Goal: Navigation & Orientation: Find specific page/section

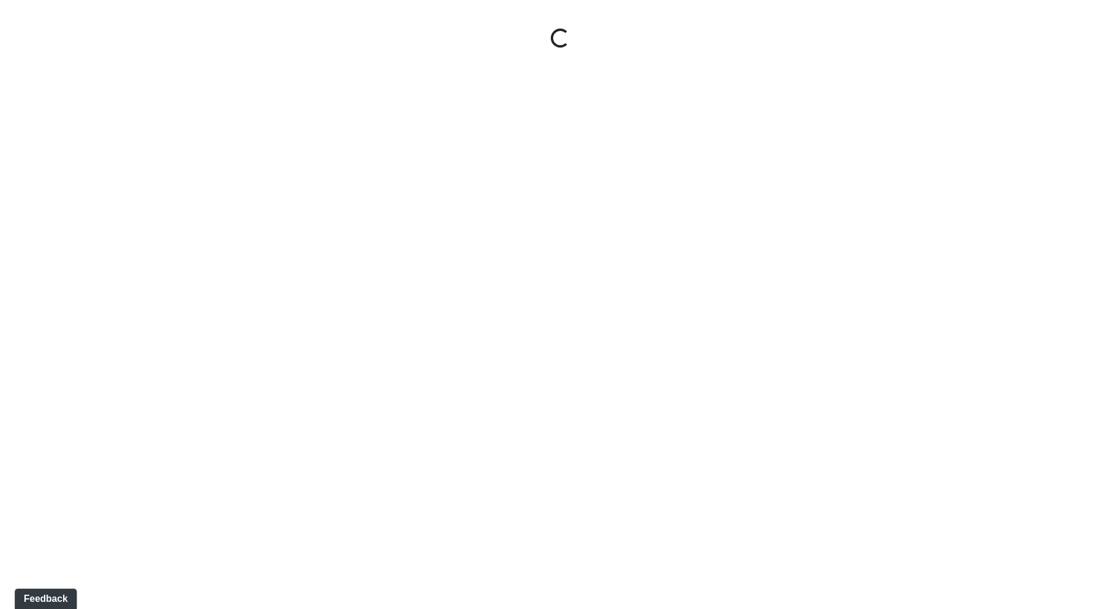
select select "9uukmqt69aq4bb2QwCGasV"
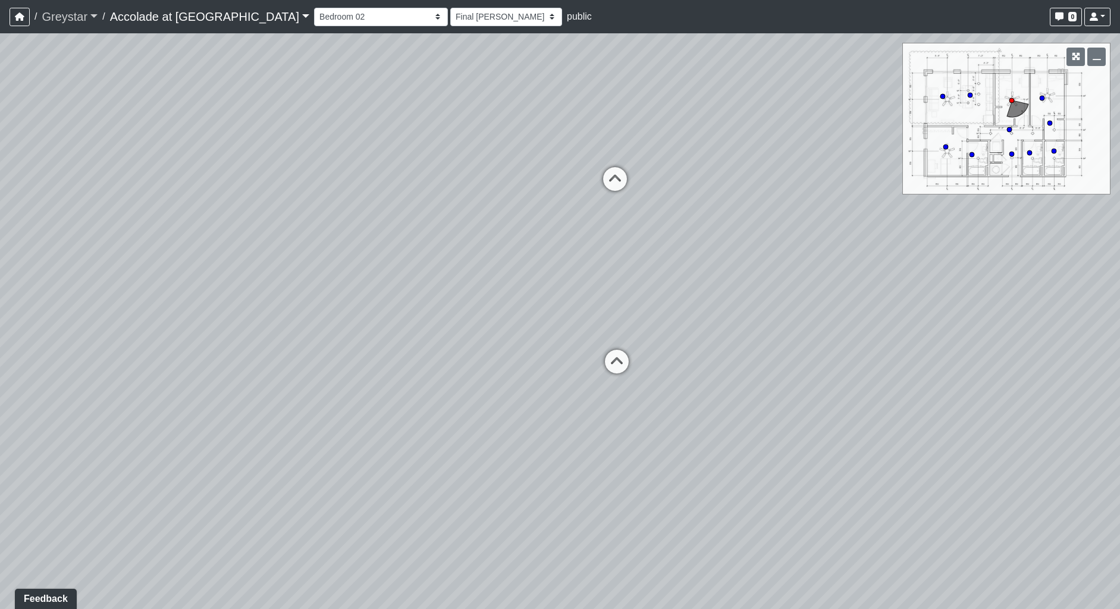
click at [89, 20] on link "Greystar" at bounding box center [70, 17] width 56 height 24
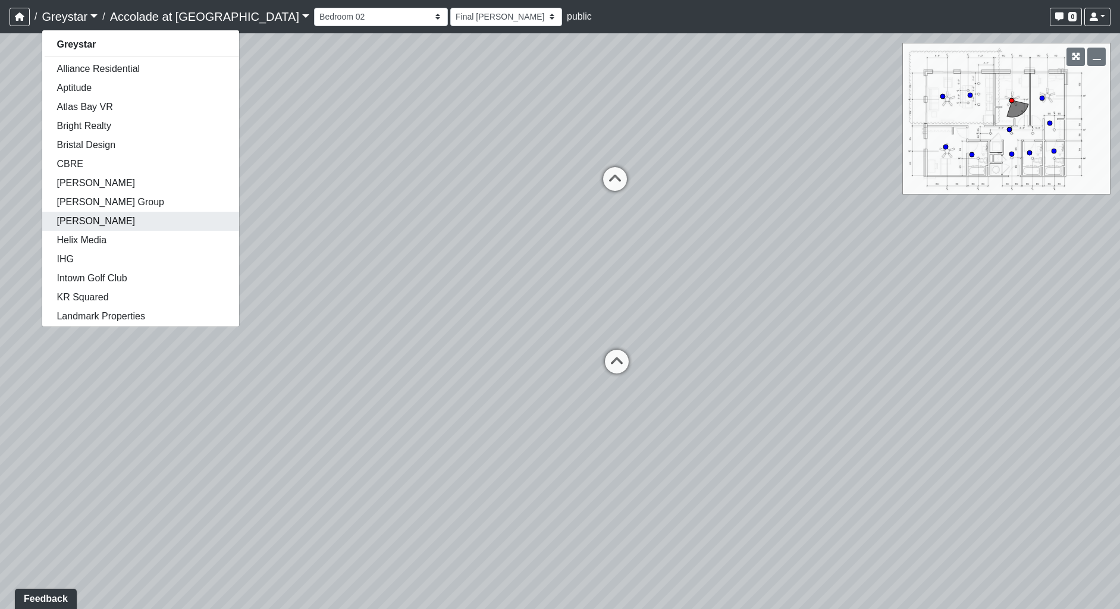
click at [94, 214] on link "[PERSON_NAME]" at bounding box center [140, 221] width 197 height 19
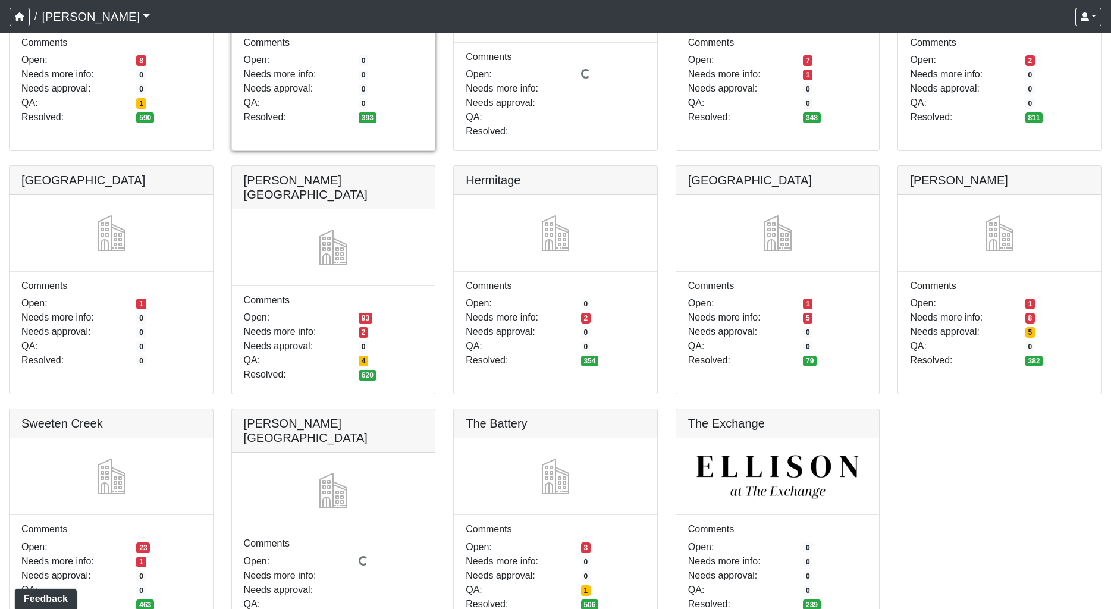
scroll to position [254, 0]
click at [372, 165] on link at bounding box center [333, 165] width 203 height 0
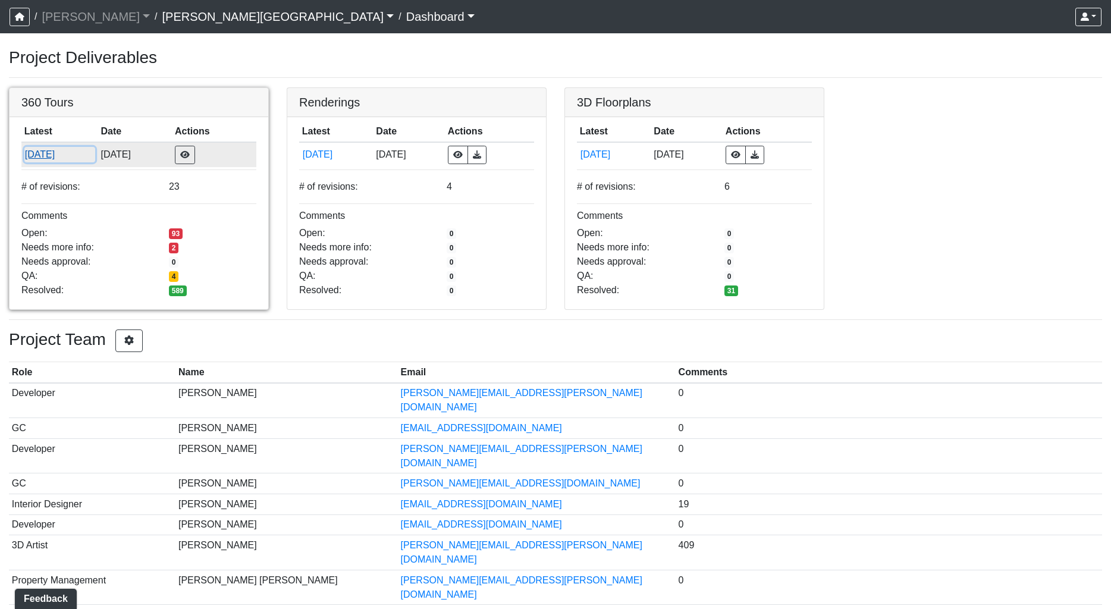
click at [46, 160] on button "8/22/2025" at bounding box center [59, 154] width 71 height 15
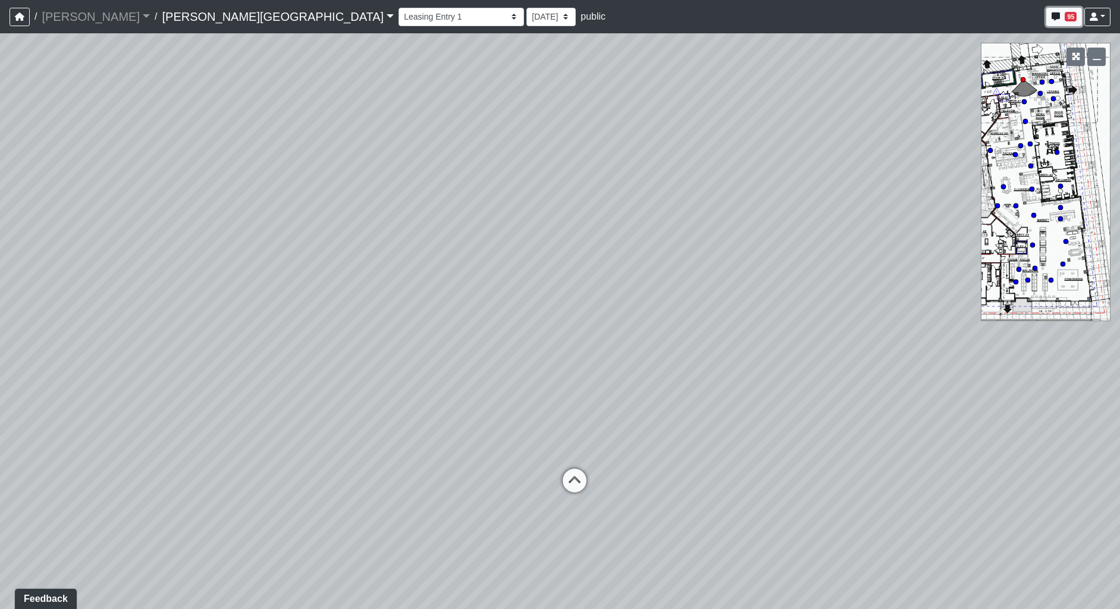
click at [1052, 15] on icon "button" at bounding box center [1055, 16] width 8 height 8
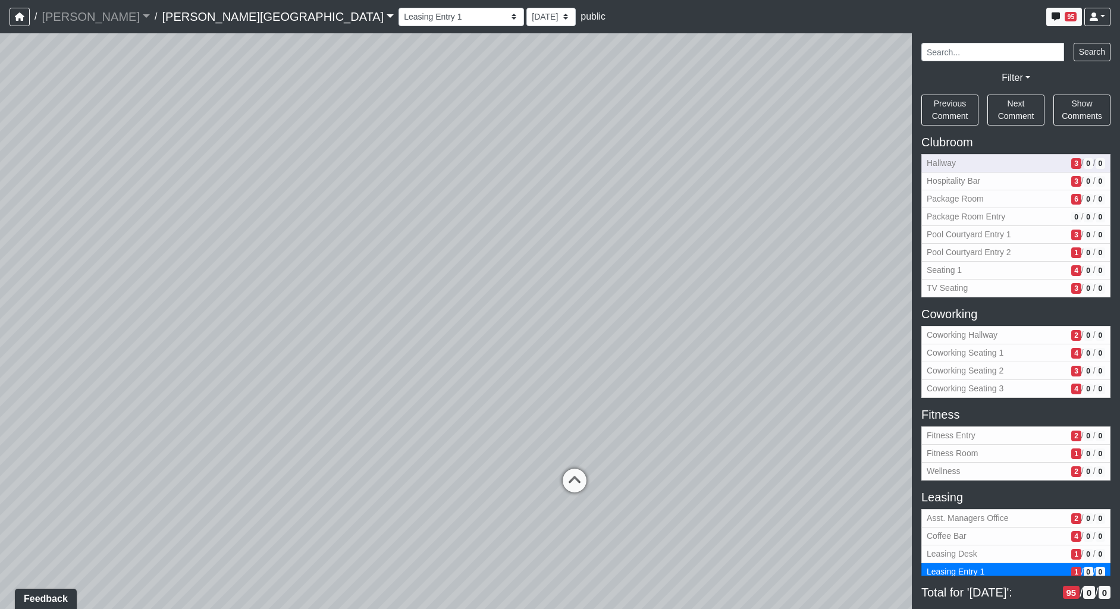
click at [988, 168] on span "Hallway" at bounding box center [997, 163] width 140 height 12
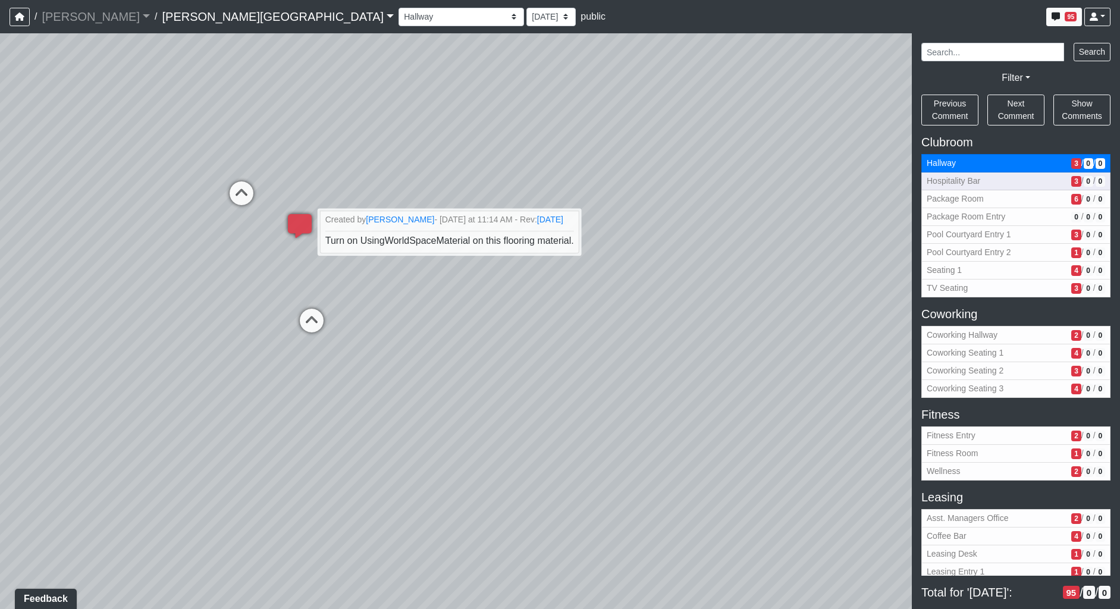
click at [1021, 180] on span "Hospitality Bar" at bounding box center [997, 181] width 140 height 12
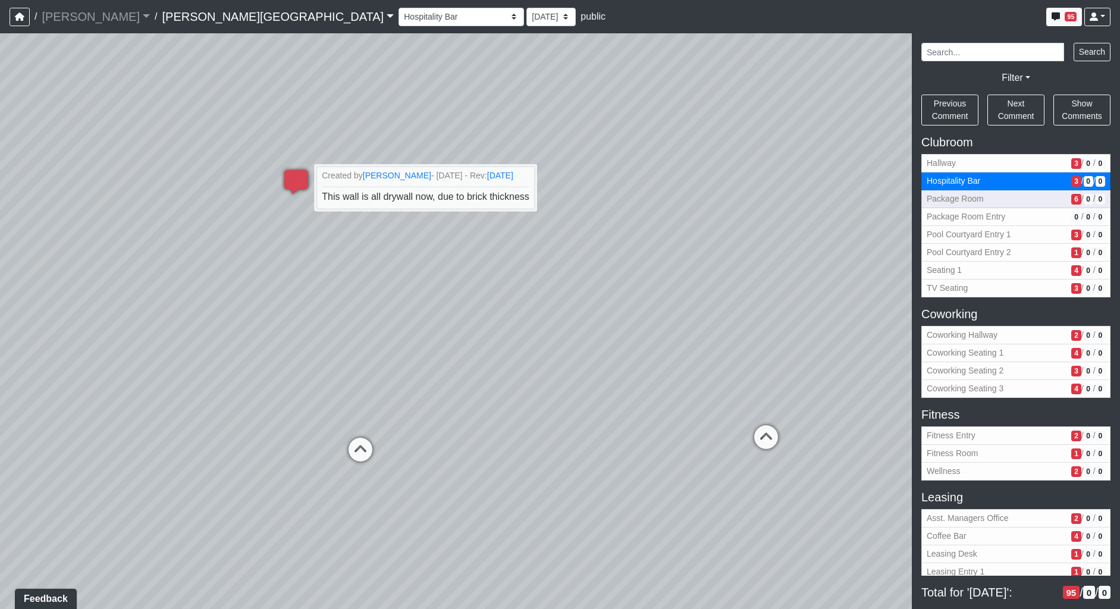
click at [1001, 193] on span "Package Room" at bounding box center [997, 199] width 140 height 12
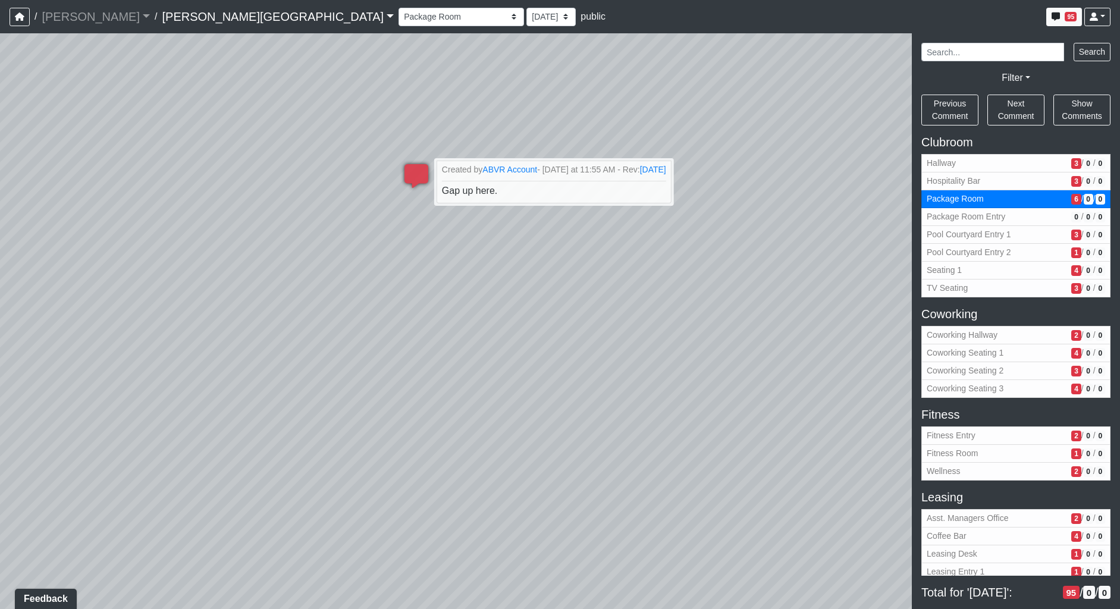
click at [265, 238] on div "Loading... Coffee Bar Loading... Created by Sean Graefen - Today at 11:13 AM - …" at bounding box center [560, 321] width 1120 height 576
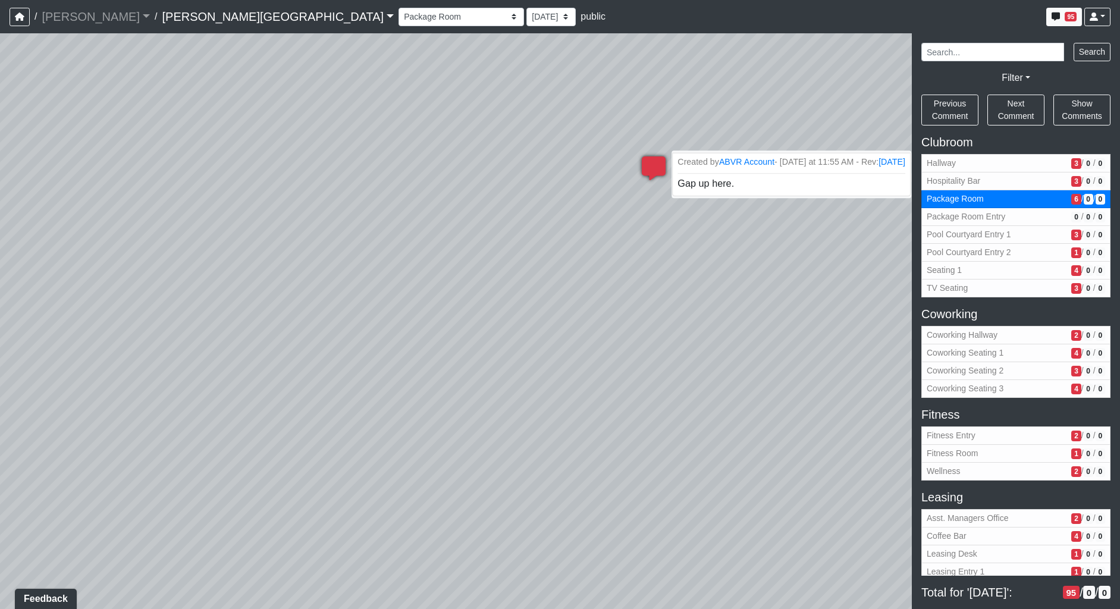
drag, startPoint x: 253, startPoint y: 203, endPoint x: 827, endPoint y: 169, distance: 575.5
click at [828, 170] on div "Loading... Coffee Bar Loading... Created by Sean Graefen - Today at 11:13 AM - …" at bounding box center [560, 321] width 1120 height 576
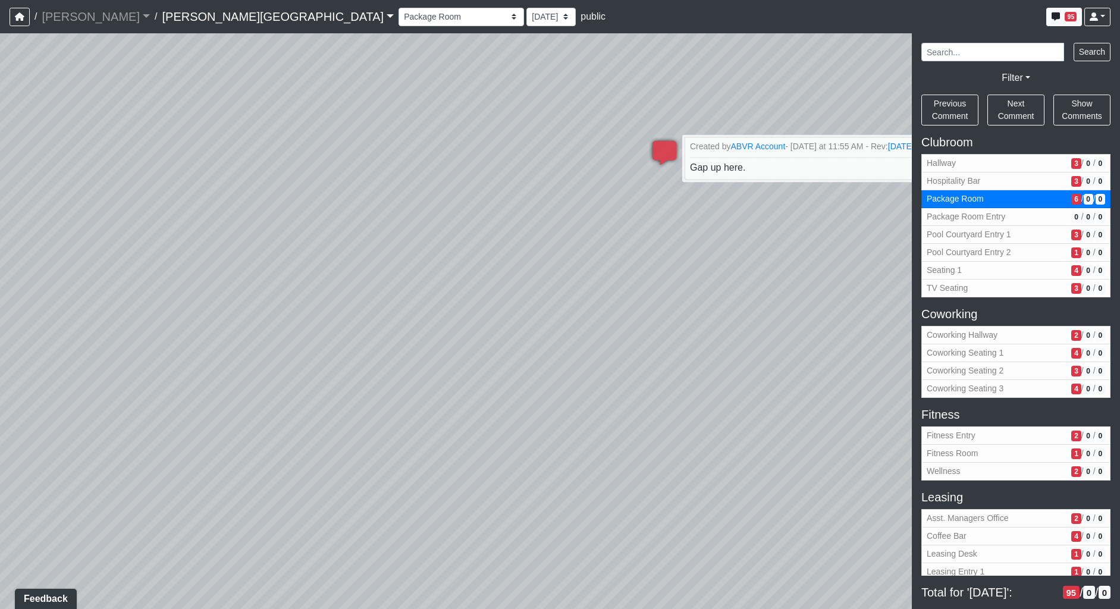
drag, startPoint x: 373, startPoint y: 349, endPoint x: 719, endPoint y: 128, distance: 409.7
click at [712, 139] on div "Loading... Coffee Bar Loading... Created by Sean Graefen - Today at 11:13 AM - …" at bounding box center [560, 321] width 1120 height 576
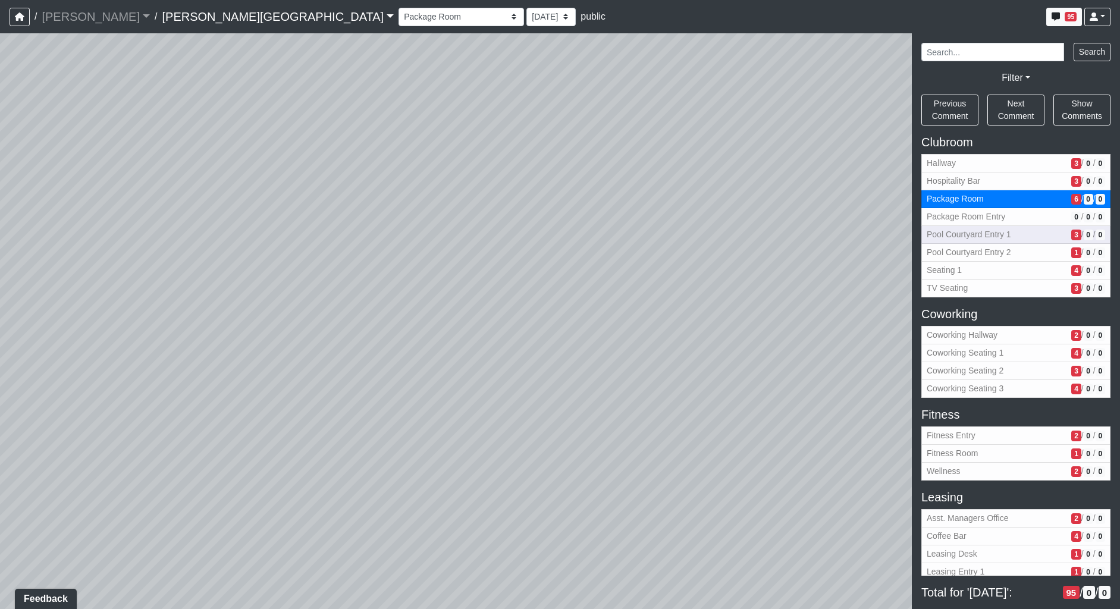
click at [990, 229] on span "Pool Courtyard Entry 1" at bounding box center [997, 234] width 140 height 12
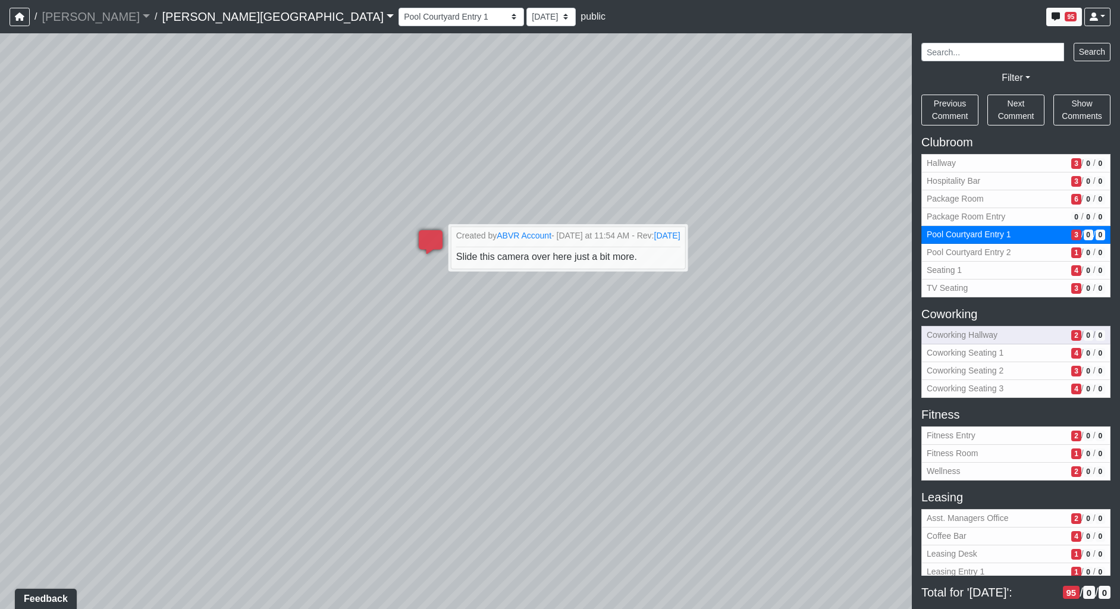
click at [963, 331] on span "Coworking Hallway" at bounding box center [997, 335] width 140 height 12
select select "aSpht6C2hq2mZ3YnXdtVpj"
